Goal: Transaction & Acquisition: Obtain resource

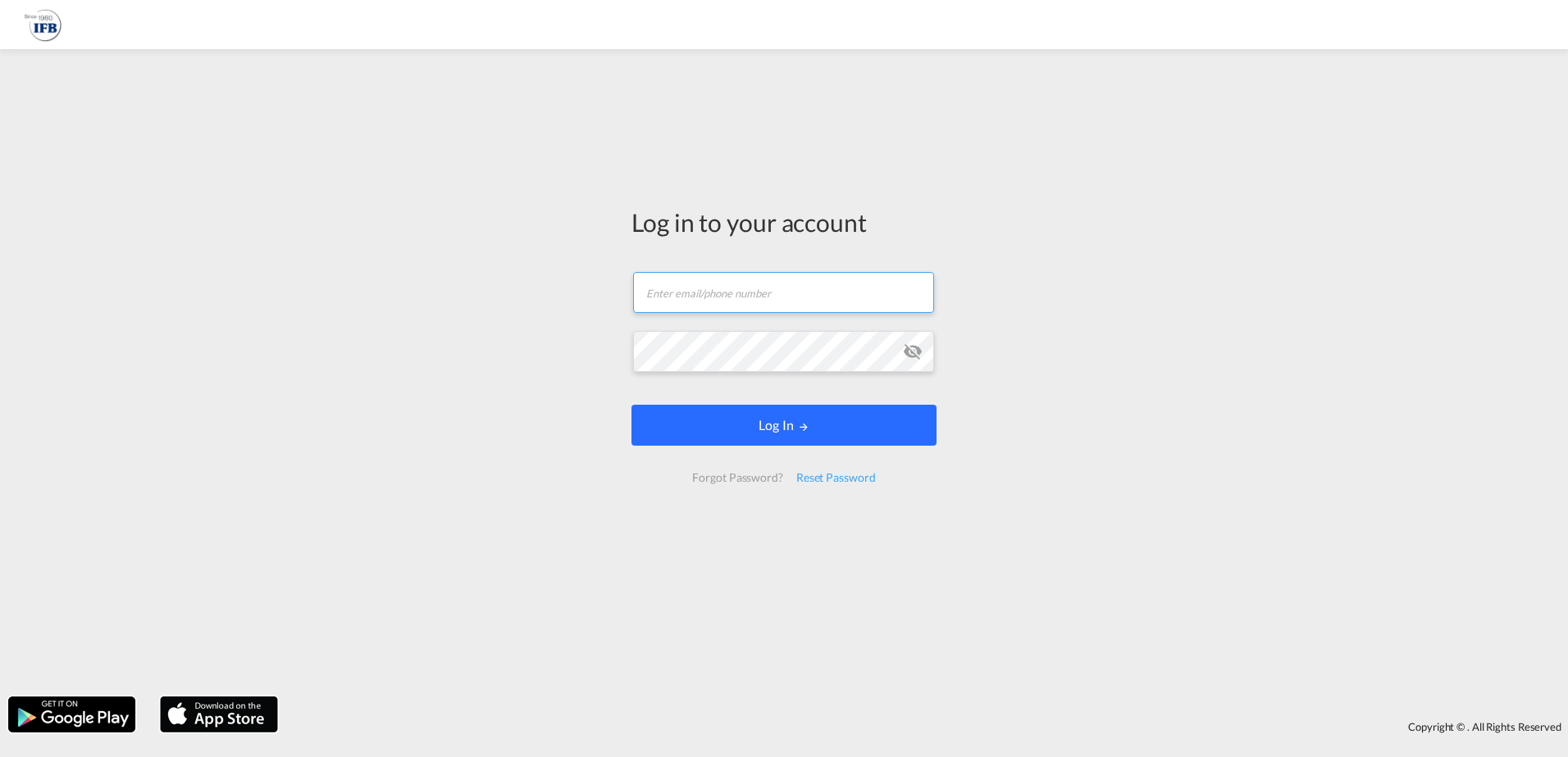
type input "[EMAIL_ADDRESS][DOMAIN_NAME]"
click at [724, 416] on button "Log In" at bounding box center [784, 425] width 305 height 41
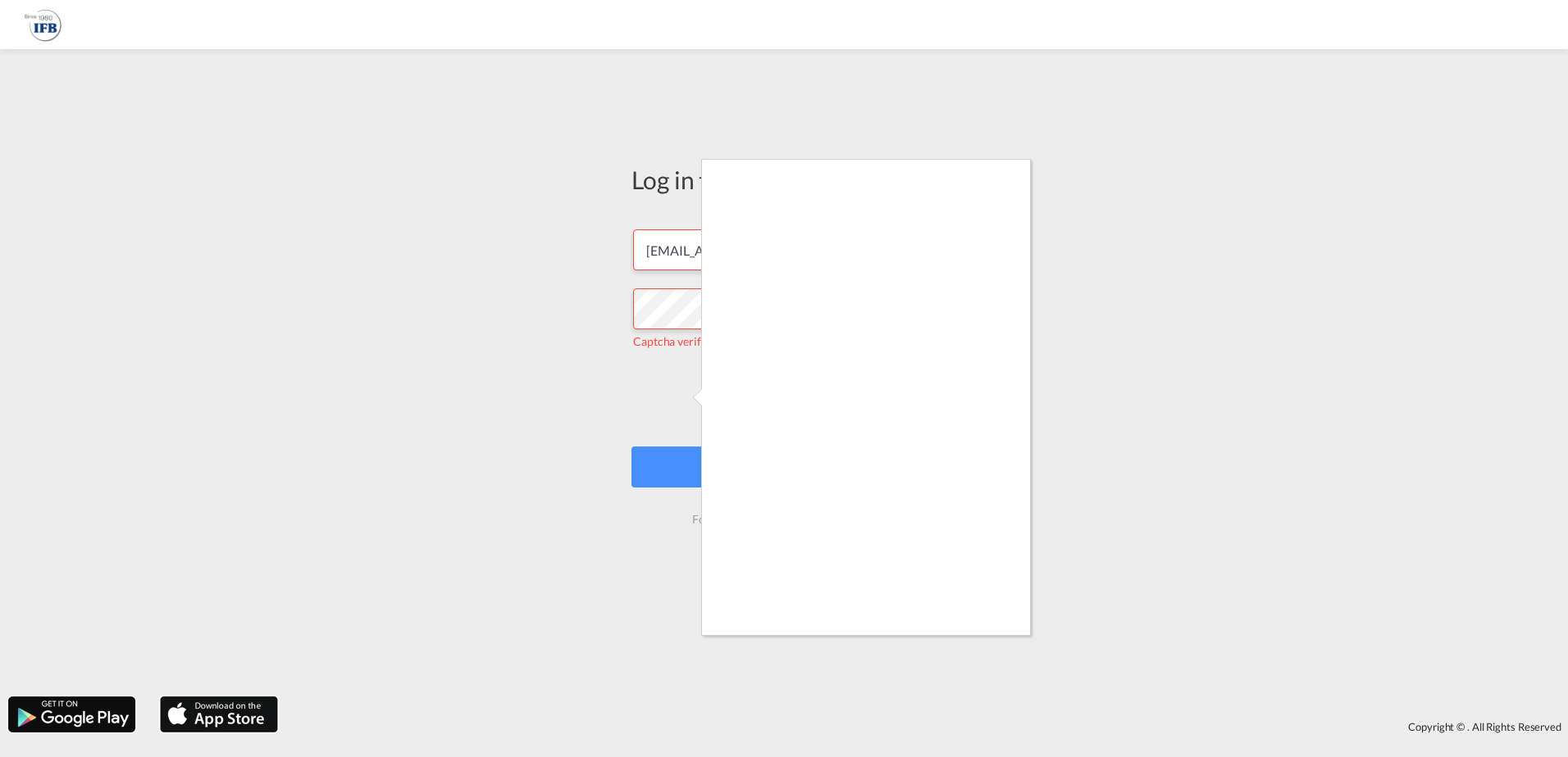
click at [698, 383] on div at bounding box center [784, 378] width 1568 height 757
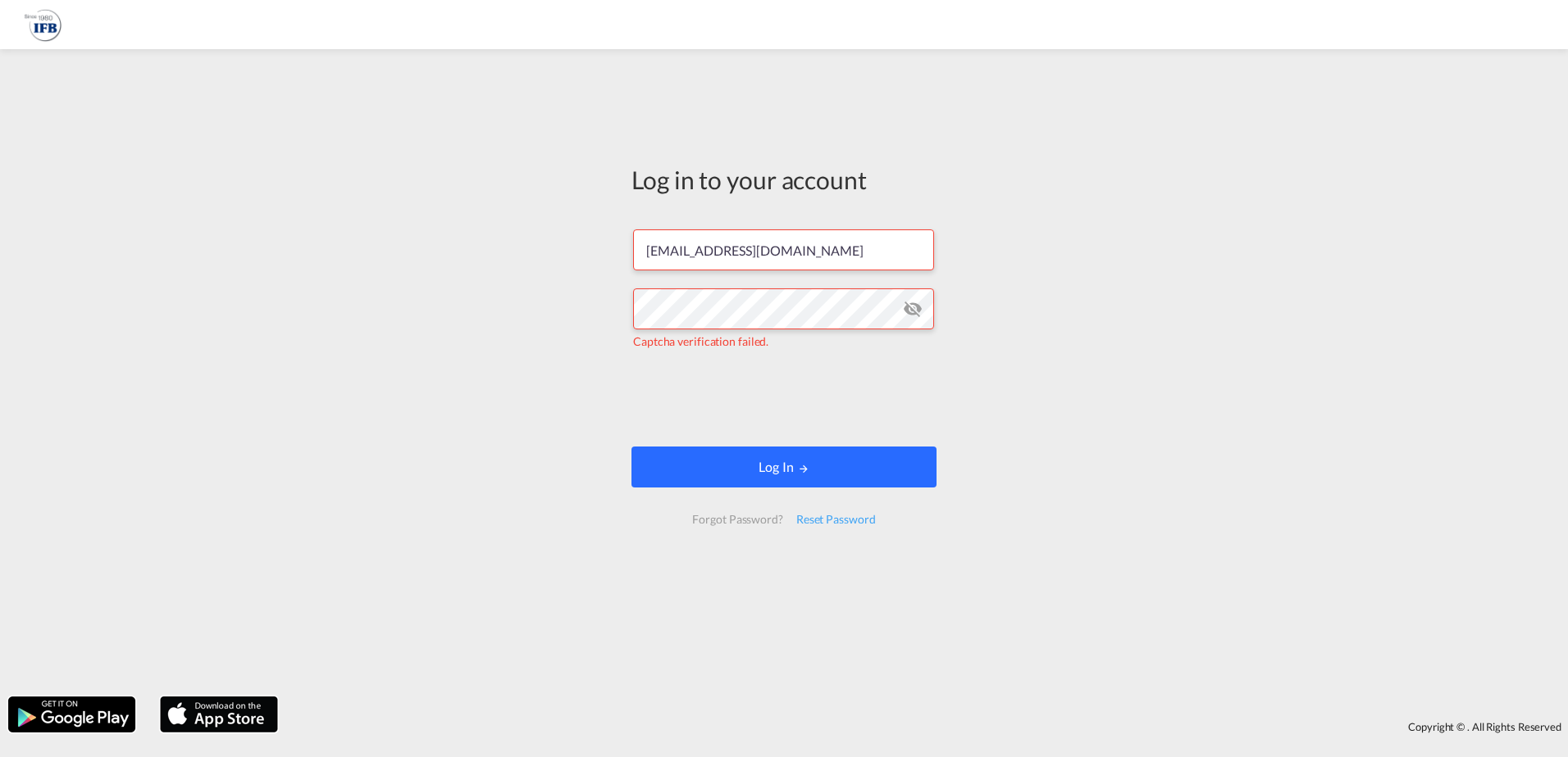
click at [808, 471] on md-icon "LOGIN" at bounding box center [803, 469] width 11 height 11
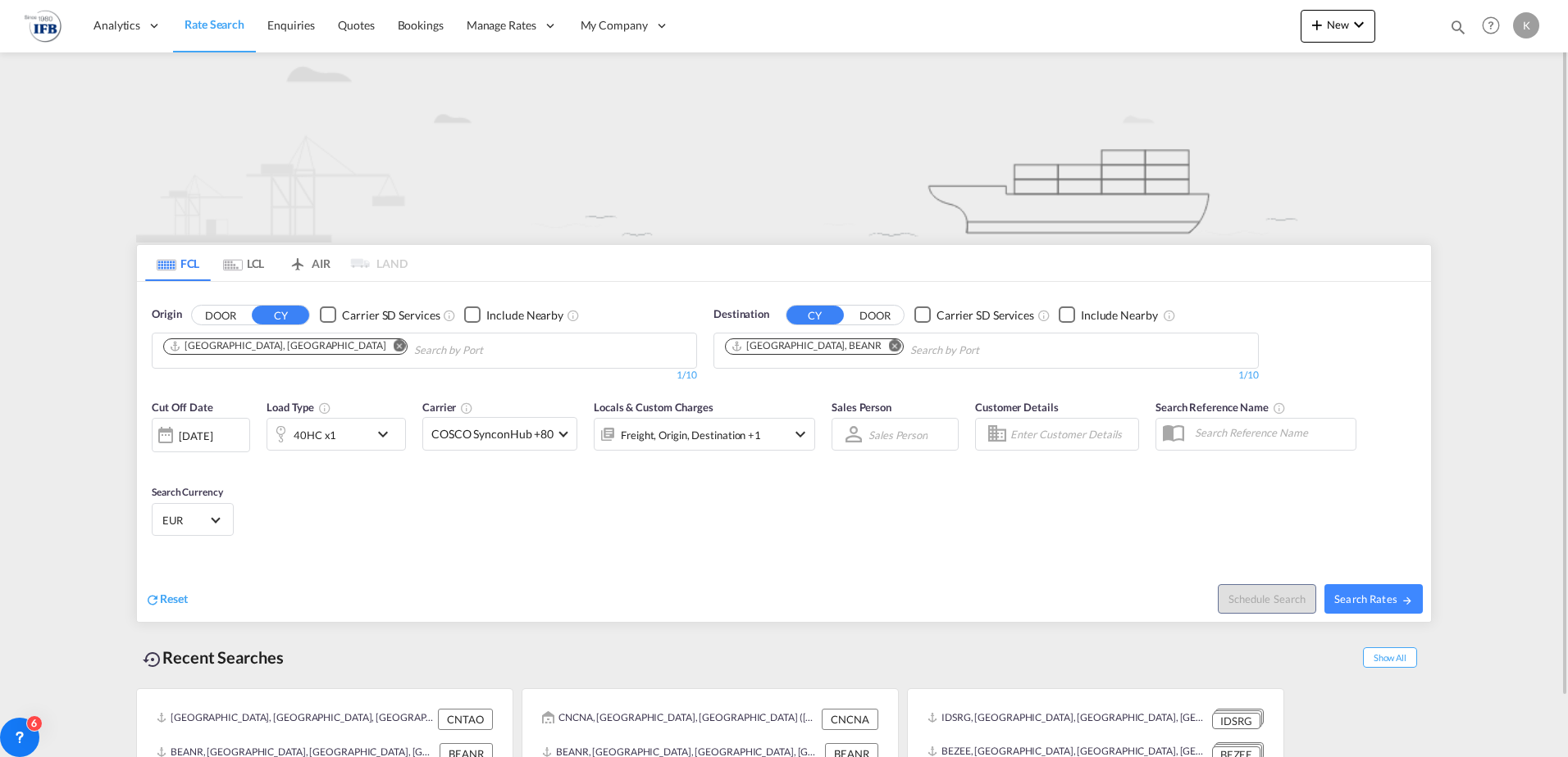
click at [394, 347] on md-icon "Remove" at bounding box center [399, 345] width 12 height 12
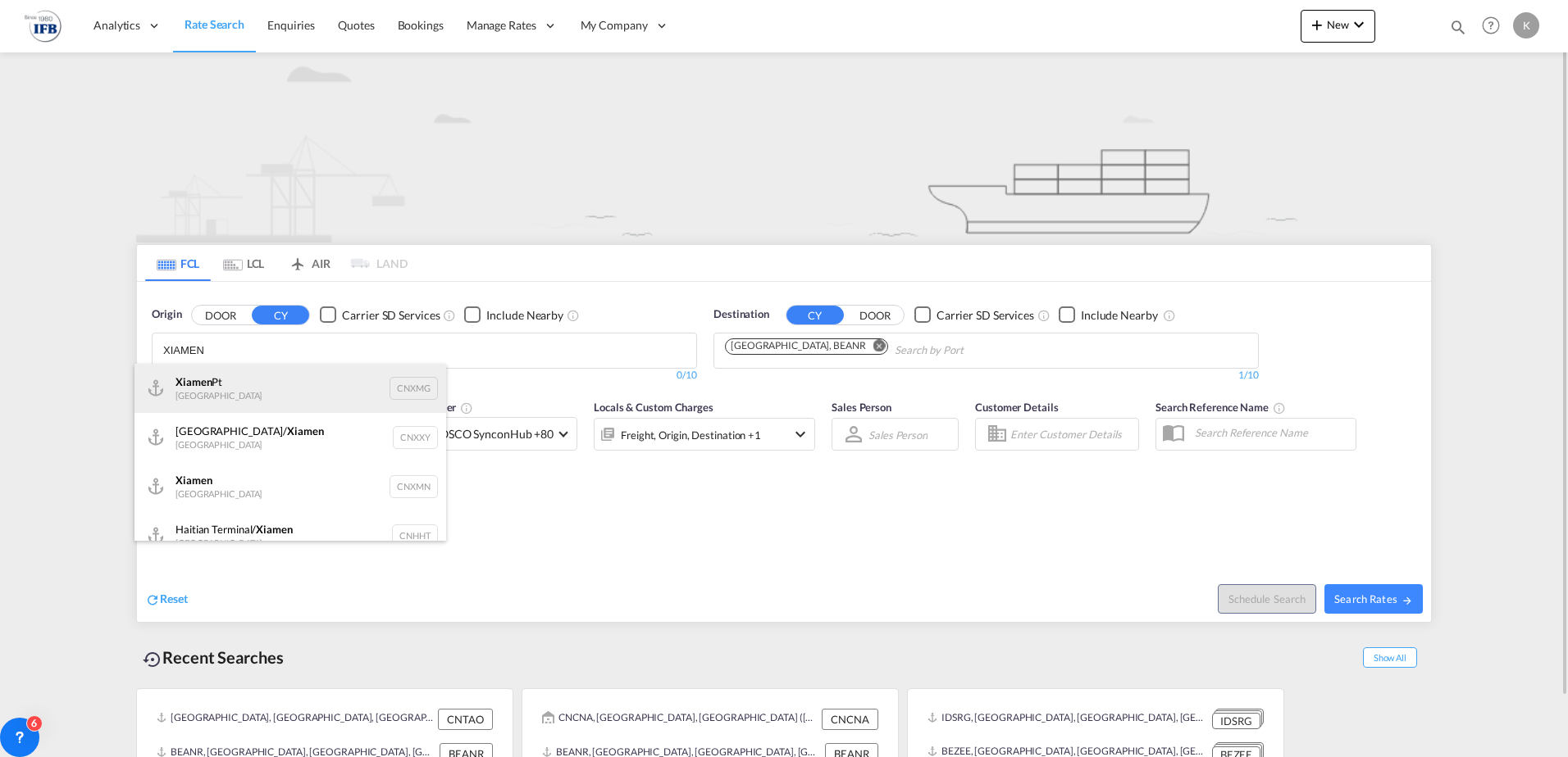
type input "XIAMEN"
click at [264, 382] on div "Xiamen Pt China CNXMG" at bounding box center [289, 388] width 312 height 49
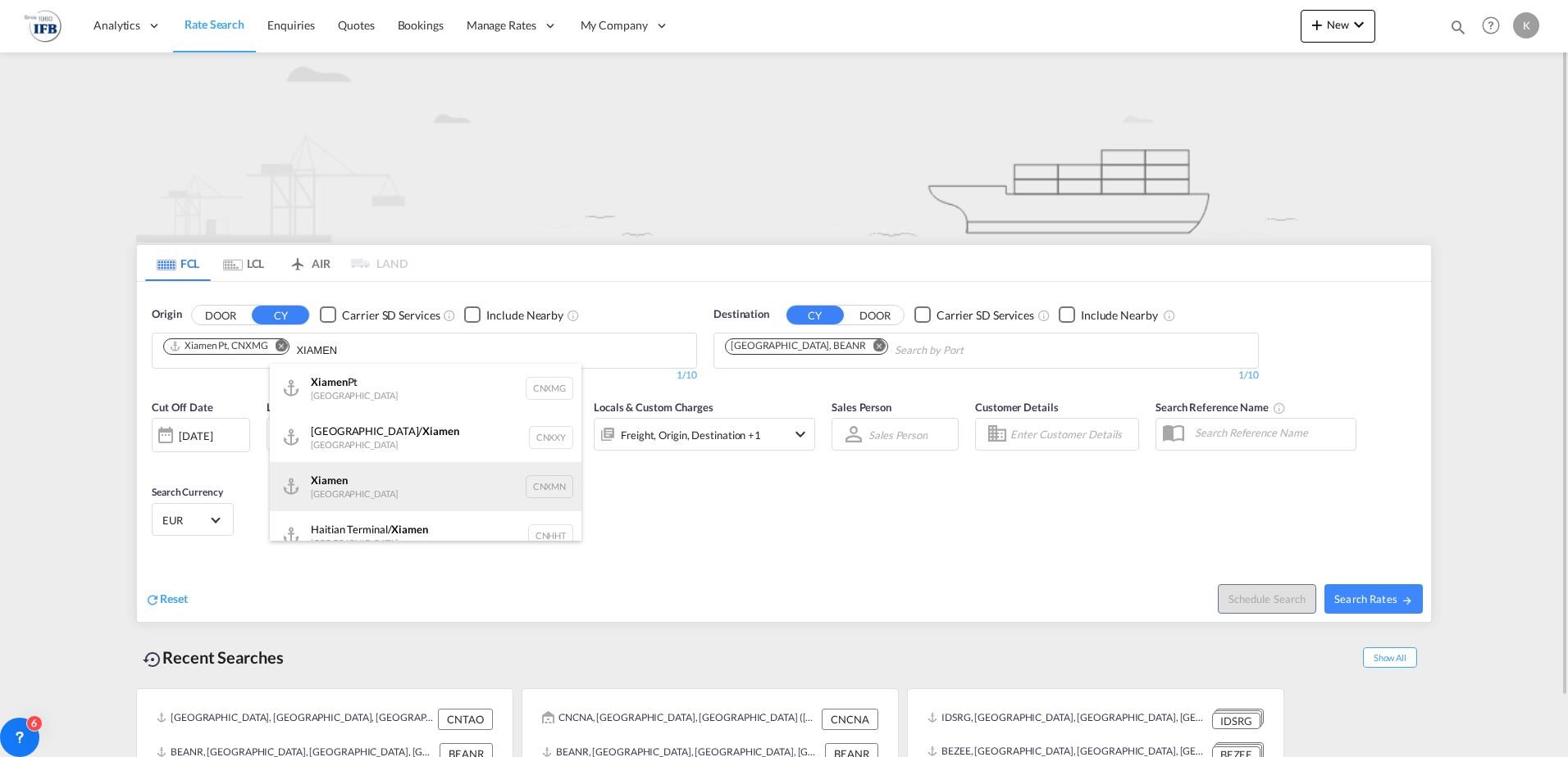
type input "XIAMEN"
click at [354, 488] on div "Xiamen [GEOGRAPHIC_DATA] CNXMN" at bounding box center [425, 486] width 312 height 49
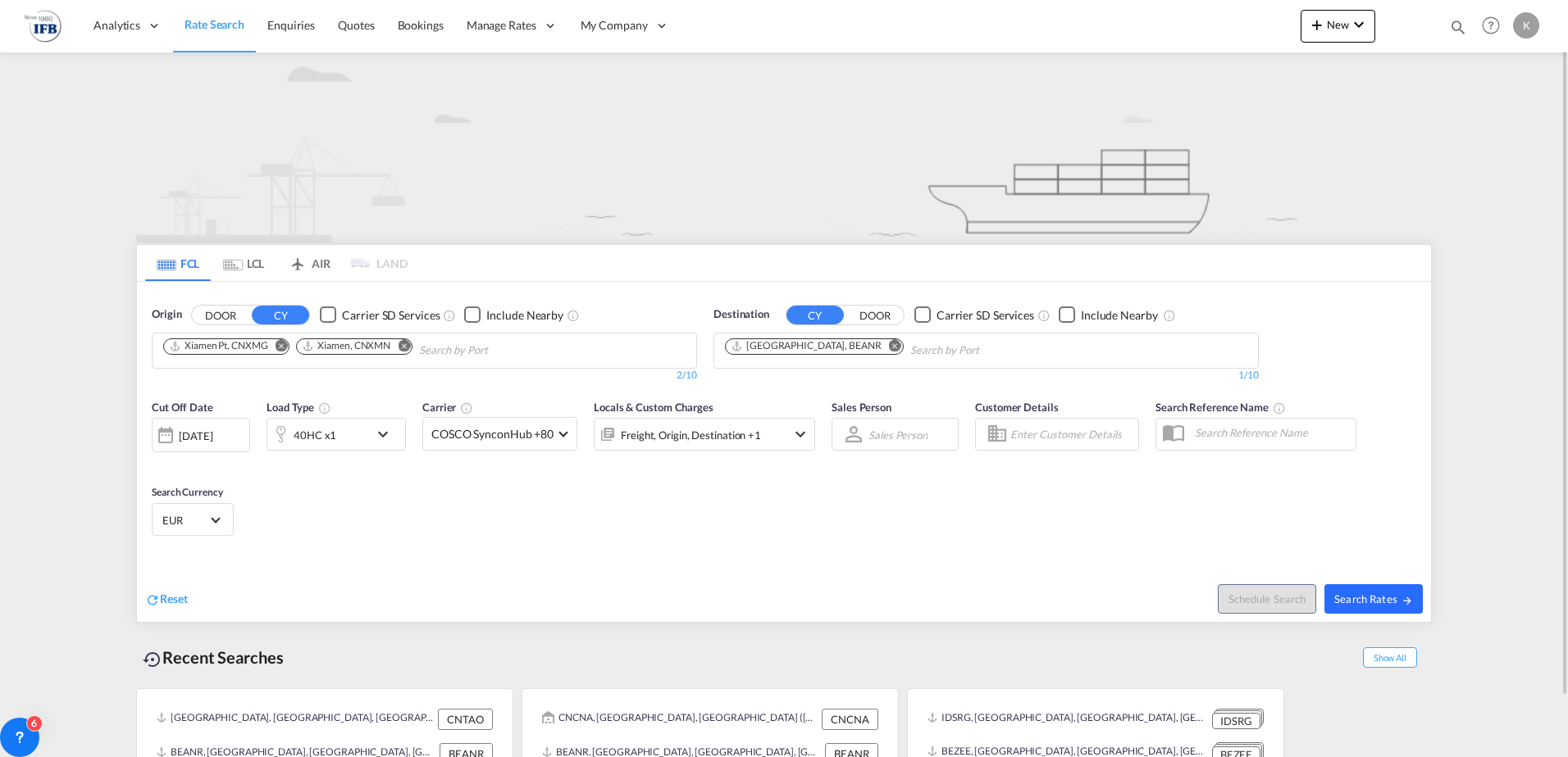
click at [1347, 597] on span "Search Rates" at bounding box center [1373, 599] width 79 height 13
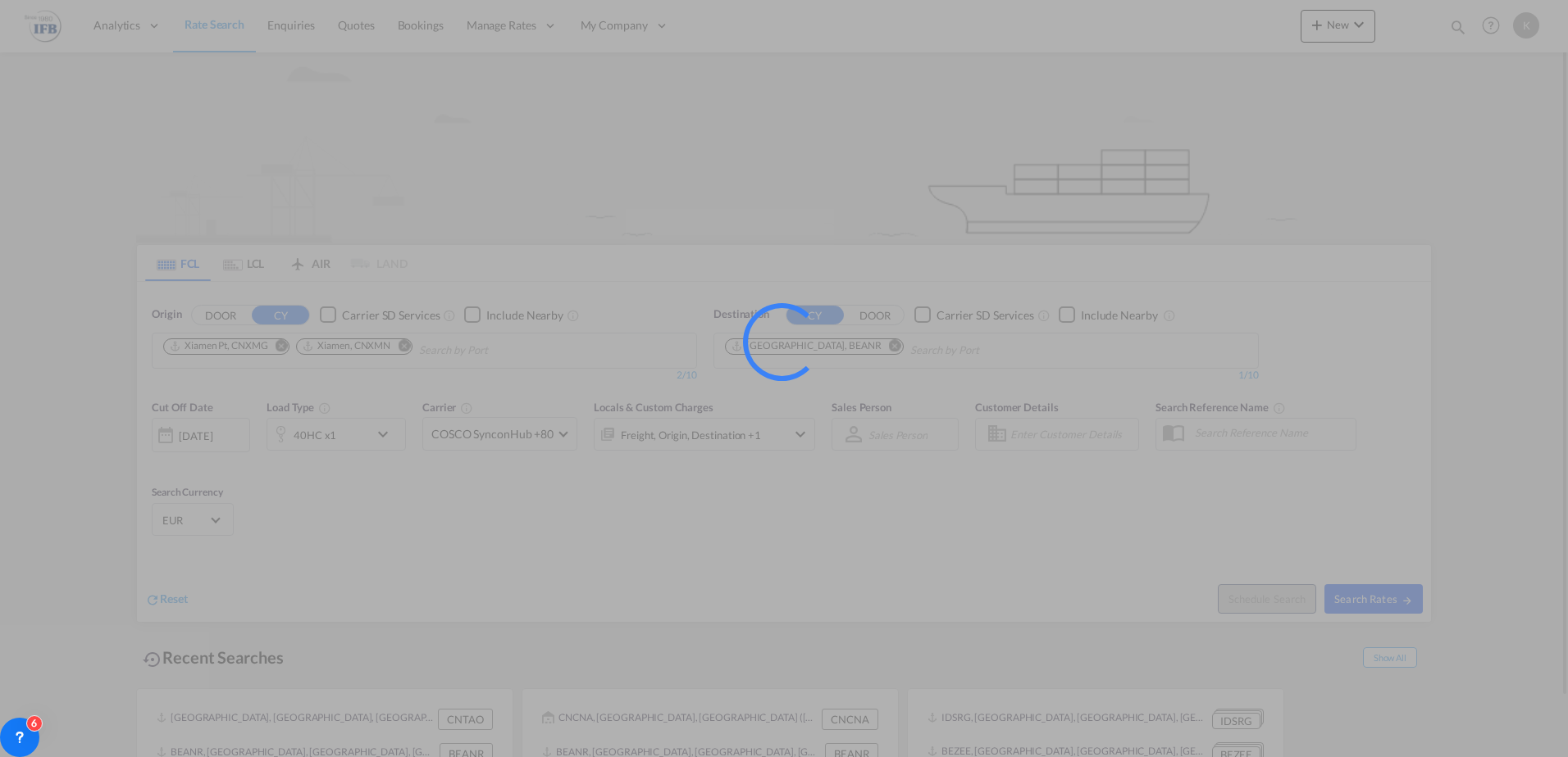
type input "CNXMG,CNXMN to BEANR / [DATE]"
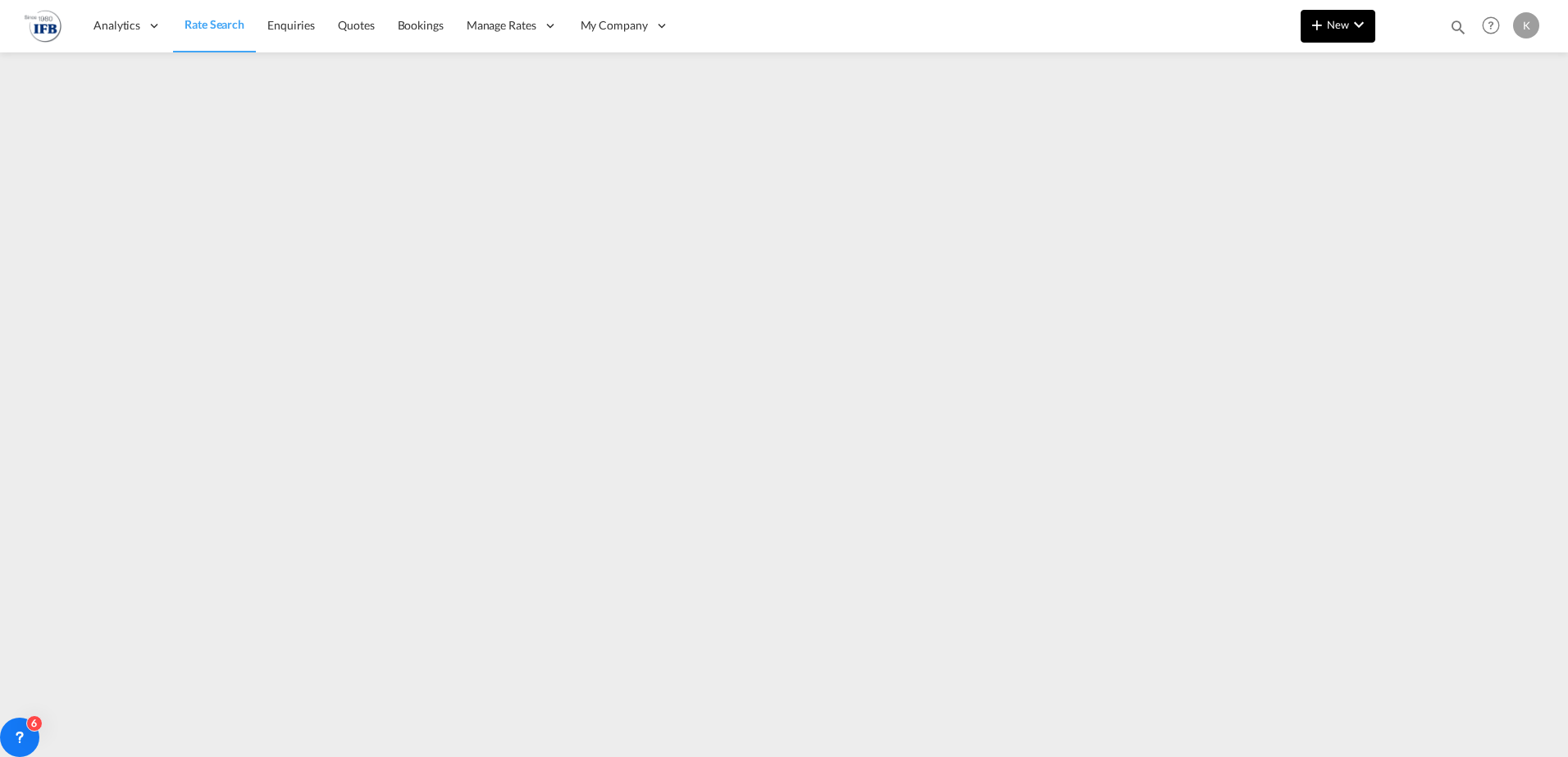
click at [1335, 38] on button "New" at bounding box center [1338, 26] width 75 height 32
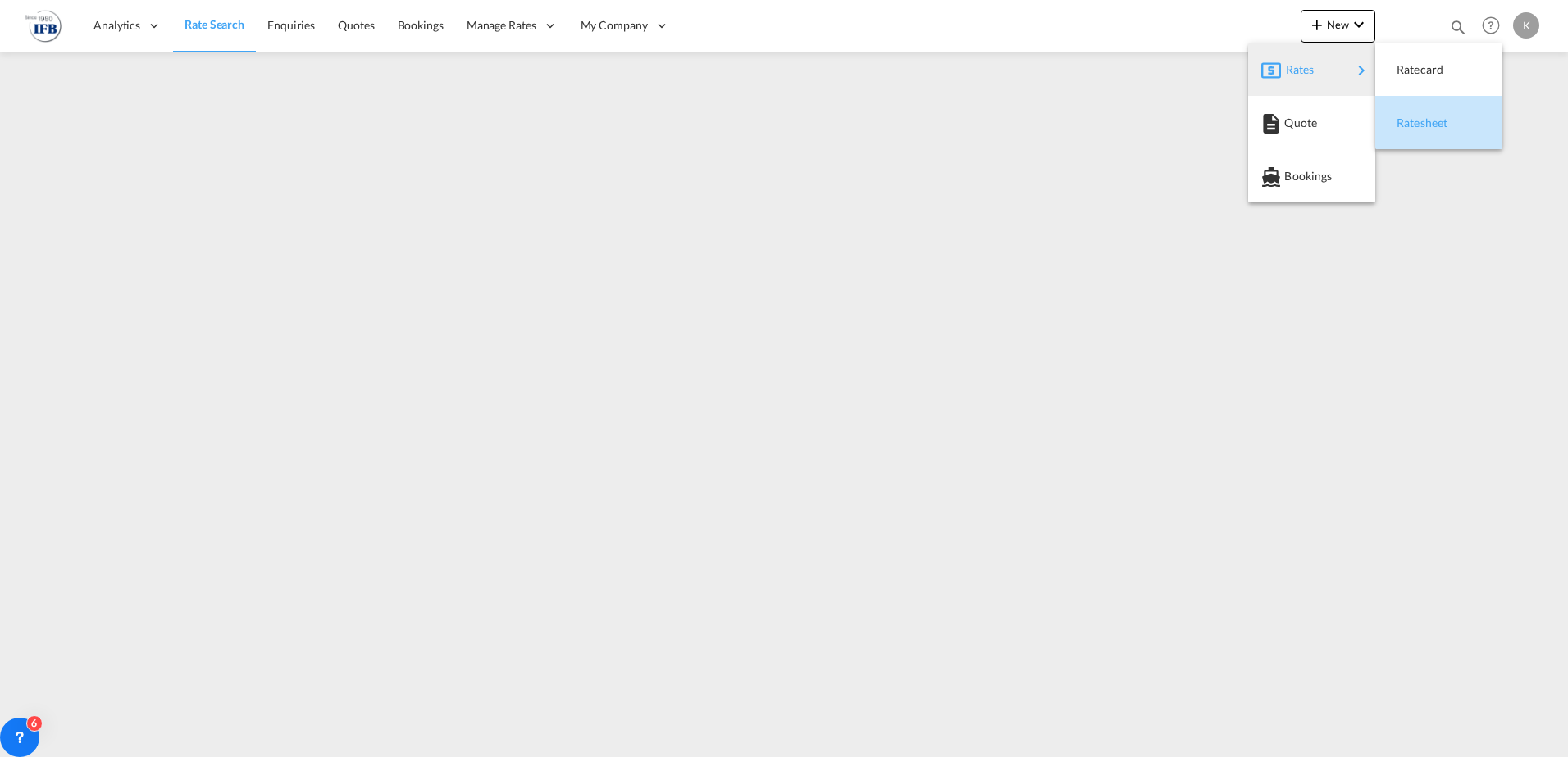
click at [1415, 118] on span "Ratesheet" at bounding box center [1405, 122] width 18 height 32
